Goal: Information Seeking & Learning: Learn about a topic

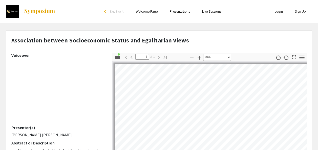
select select "custom"
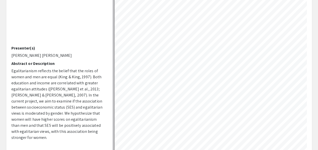
scroll to position [14, 46]
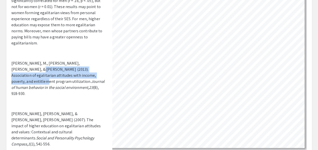
drag, startPoint x: 10, startPoint y: 50, endPoint x: 86, endPoint y: 54, distance: 75.9
click at [86, 54] on div "Voiceover Presenter(s) [PERSON_NAME] [PERSON_NAME] Abstract or Description Egal…" at bounding box center [58, 61] width 101 height 177
copy span "Association of egalitarian attitudes with income, poverty, and entitlement prog…"
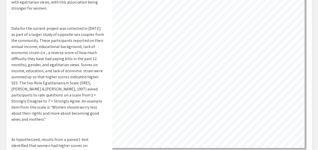
scroll to position [173, 0]
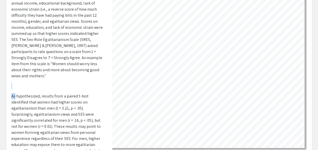
drag, startPoint x: 14, startPoint y: 82, endPoint x: 90, endPoint y: 75, distance: 76.4
click at [90, 75] on p "Egalitarianism reflects the belief that the roles of women and men are equal (K…" at bounding box center [57, 97] width 93 height 404
drag, startPoint x: 90, startPoint y: 75, endPoint x: 61, endPoint y: 94, distance: 35.5
click at [61, 94] on p "As hypothesized, results from a paired t-test identified that women had higher …" at bounding box center [57, 129] width 93 height 73
drag, startPoint x: 49, startPoint y: 94, endPoint x: 65, endPoint y: 145, distance: 53.1
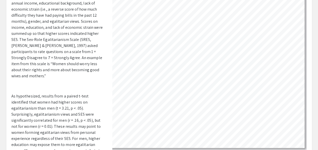
click at [65, 145] on p "As hypothesized, results from a paired t-test identified that women had higher …" at bounding box center [57, 129] width 93 height 73
drag, startPoint x: 65, startPoint y: 145, endPoint x: 24, endPoint y: 63, distance: 91.9
click at [24, 63] on p "Data for the current project was collected in [DATE] as part of a larger study …" at bounding box center [57, 30] width 93 height 97
drag, startPoint x: 14, startPoint y: 80, endPoint x: 70, endPoint y: 142, distance: 83.5
click at [70, 142] on p "As hypothesized, results from a paired t-test identified that women had higher …" at bounding box center [57, 129] width 93 height 73
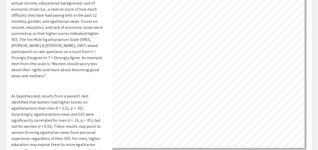
copy p "s hypothesized, results from a paired t-test identified that women had higher s…"
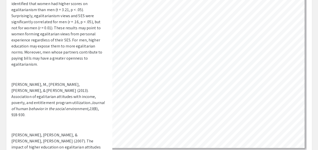
scroll to position [272, 0]
